Goal: Information Seeking & Learning: Learn about a topic

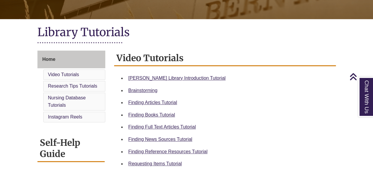
scroll to position [115, 0]
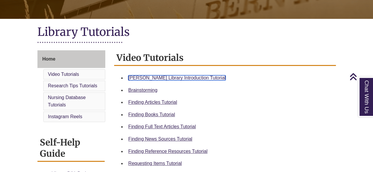
click at [151, 77] on link "Berntsen Library Introduction Tutorial" at bounding box center [176, 77] width 97 height 5
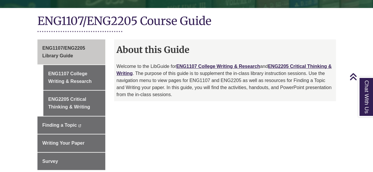
scroll to position [131, 0]
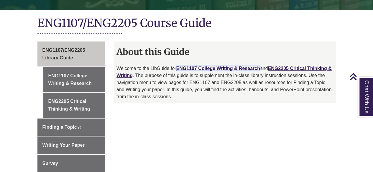
click at [218, 66] on link "ENG1107 College Writing & Research" at bounding box center [218, 68] width 84 height 5
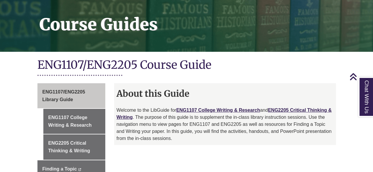
scroll to position [94, 0]
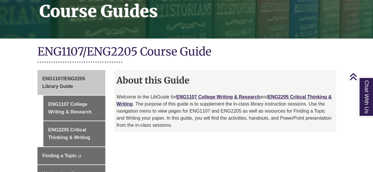
scroll to position [102, 0]
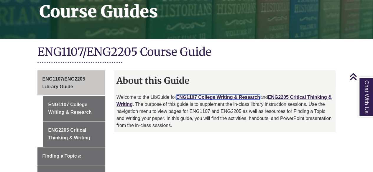
click at [234, 95] on link "ENG1107 College Writing & Research" at bounding box center [218, 97] width 84 height 5
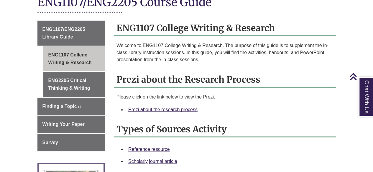
scroll to position [155, 0]
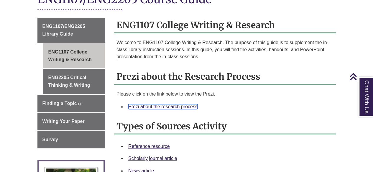
click at [173, 104] on link "Prezi about the research process" at bounding box center [162, 106] width 69 height 5
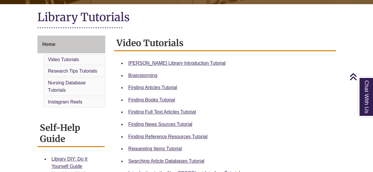
scroll to position [141, 0]
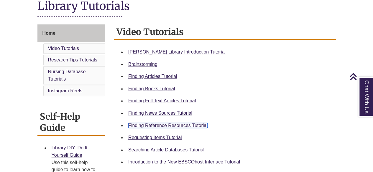
click at [179, 124] on link "Finding Reference Resources Tutorial" at bounding box center [167, 125] width 79 height 5
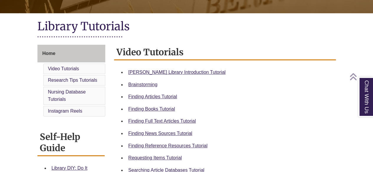
scroll to position [122, 0]
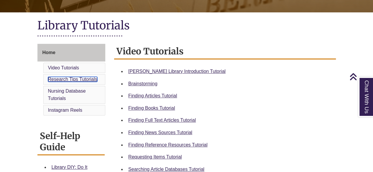
click at [72, 77] on link "Research Tips Tutorials" at bounding box center [72, 79] width 49 height 5
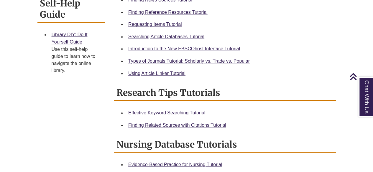
scroll to position [254, 0]
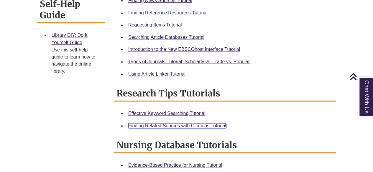
click at [150, 125] on link "Finding Related Sources with Citations Tutorial" at bounding box center [177, 126] width 98 height 5
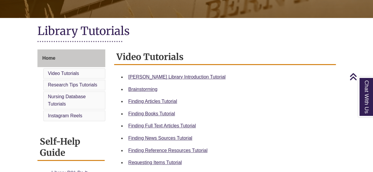
scroll to position [116, 0]
click at [51, 60] on span "Home" at bounding box center [48, 58] width 13 height 5
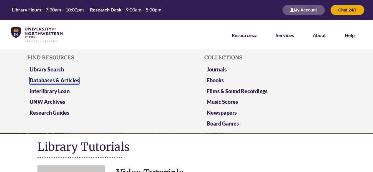
click at [54, 81] on link "Databases & Articles" at bounding box center [54, 80] width 50 height 7
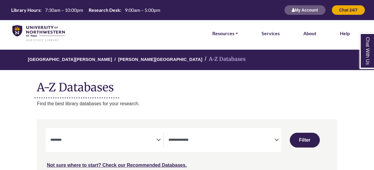
select select "Database Subject Filter"
select select "Database Types Filter"
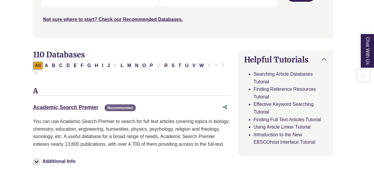
scroll to position [153, 4]
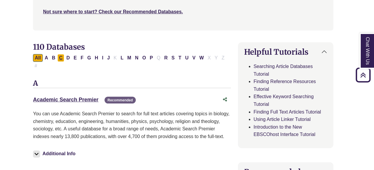
click at [57, 59] on button "C" at bounding box center [60, 58] width 7 height 8
select select "Database Subject Filter"
select select "Database Types Filter"
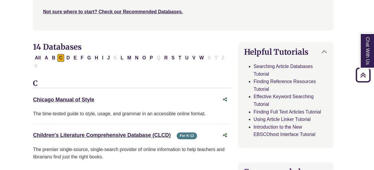
select select "Database Subject Filter"
select select "Database Types Filter"
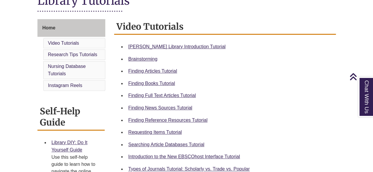
scroll to position [147, 0]
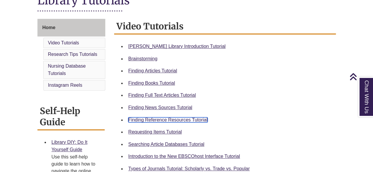
click at [163, 119] on link "Finding Reference Resources Tutorial" at bounding box center [167, 120] width 79 height 5
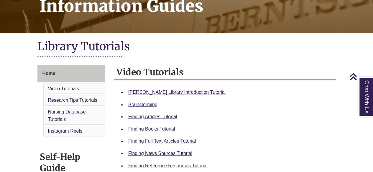
scroll to position [98, 0]
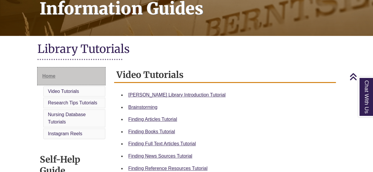
click at [45, 77] on span "Home" at bounding box center [48, 76] width 13 height 5
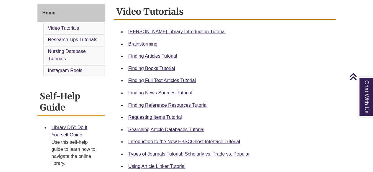
scroll to position [162, 0]
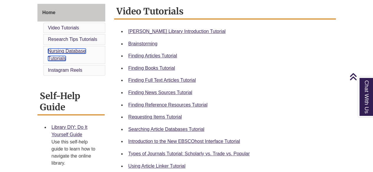
click at [72, 51] on link "Nursing Database Tutorials" at bounding box center [67, 55] width 38 height 13
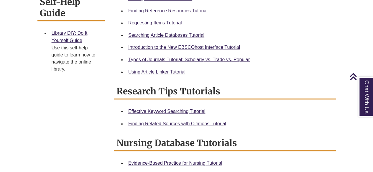
scroll to position [256, 0]
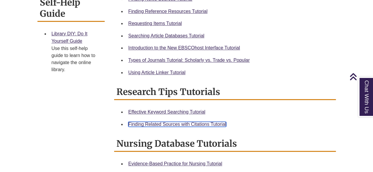
click at [165, 123] on link "Finding Related Sources with Citations Tutorial" at bounding box center [177, 124] width 98 height 5
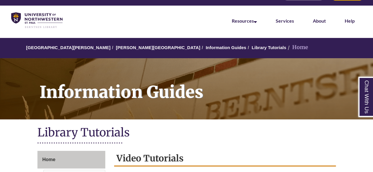
scroll to position [16, 0]
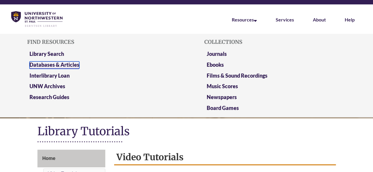
click at [49, 66] on link "Databases & Articles" at bounding box center [54, 65] width 50 height 7
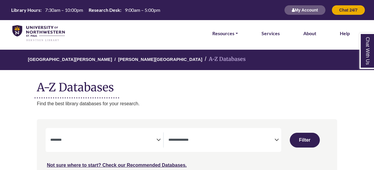
select select "Database Subject Filter"
select select "Database Types Filter"
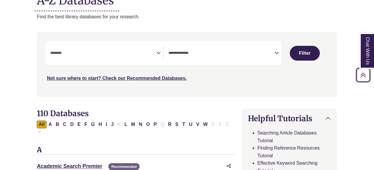
scroll to position [87, 0]
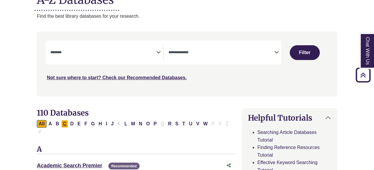
click at [64, 123] on button "C" at bounding box center [64, 124] width 7 height 8
select select "Database Subject Filter"
select select "Database Types Filter"
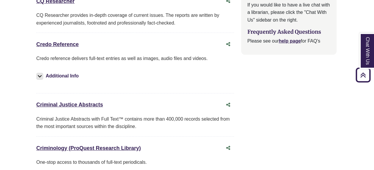
scroll to position [782, 0]
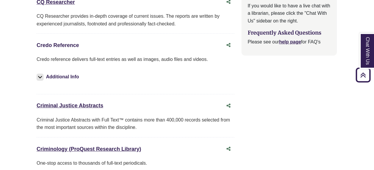
click at [67, 42] on link "Credo Reference This link opens in a new window" at bounding box center [58, 45] width 42 height 6
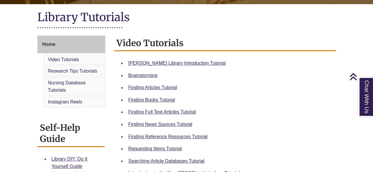
scroll to position [131, 0]
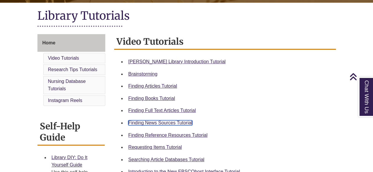
click at [160, 121] on link "Finding News Sources Tutorial" at bounding box center [160, 123] width 64 height 5
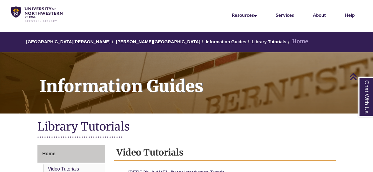
scroll to position [0, 0]
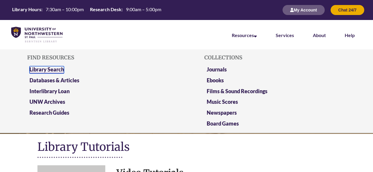
click at [44, 69] on link "Library Search" at bounding box center [46, 69] width 34 height 7
